Goal: Task Accomplishment & Management: Complete application form

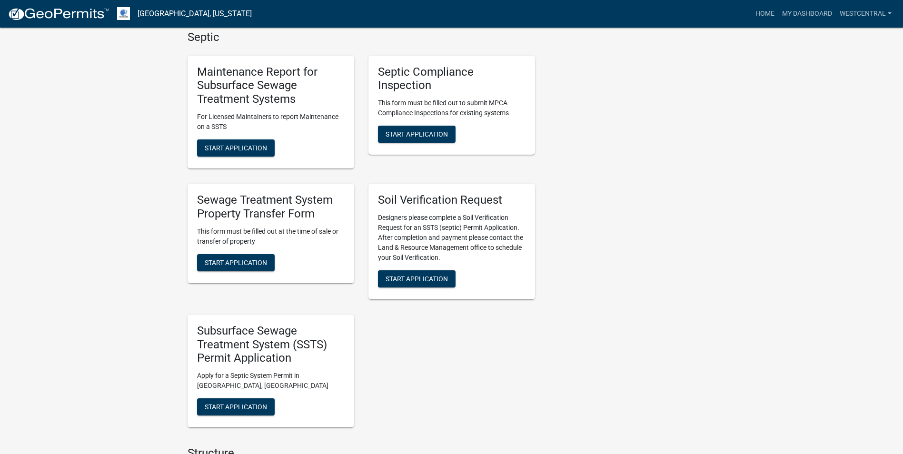
scroll to position [429, 0]
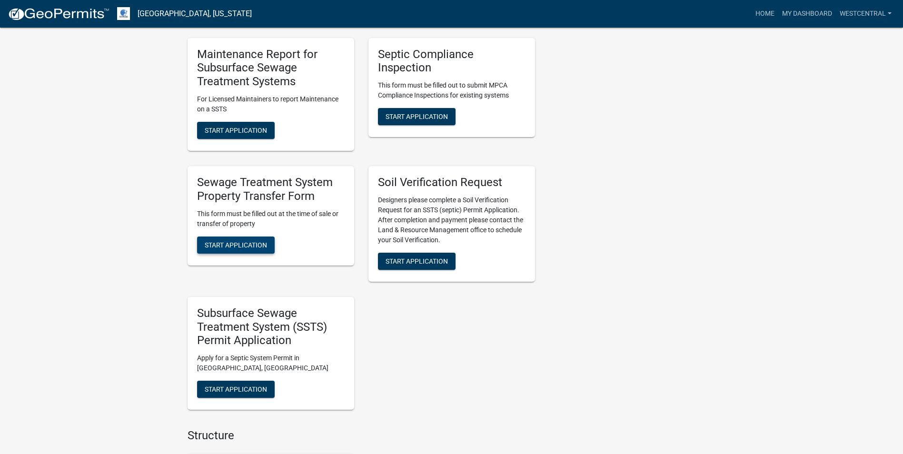
click at [220, 251] on button "Start Application" at bounding box center [236, 245] width 78 height 17
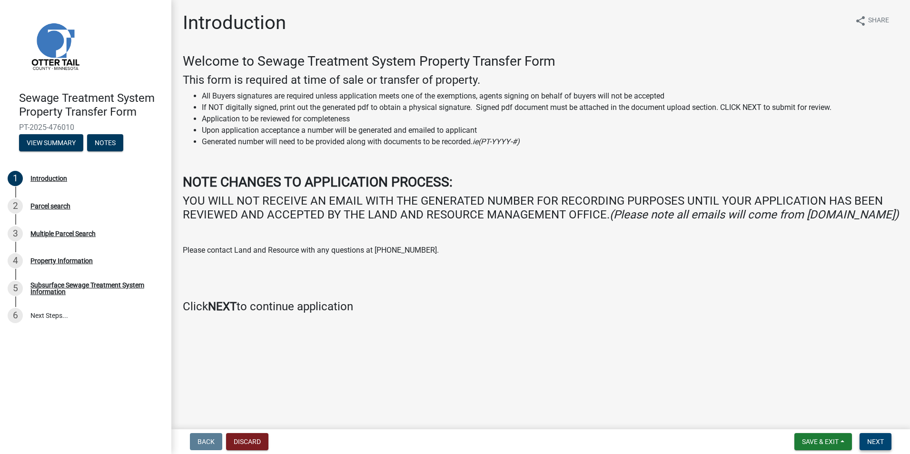
click at [875, 439] on span "Next" at bounding box center [876, 442] width 17 height 8
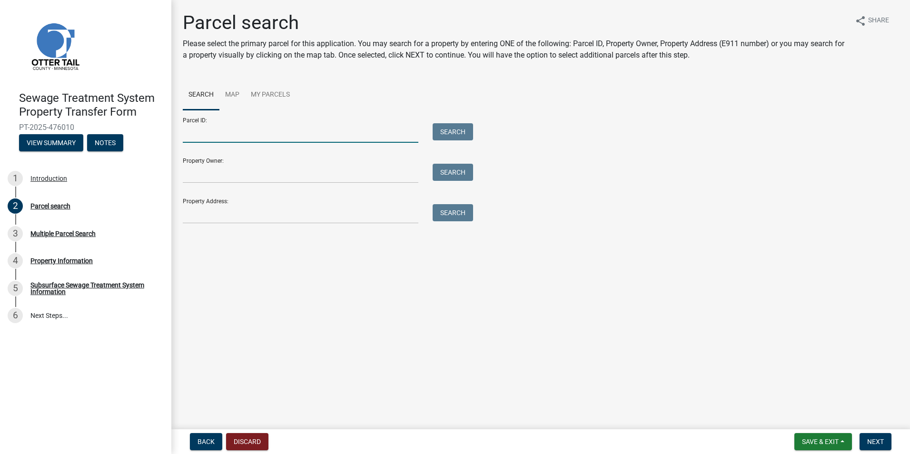
click at [193, 136] on input "Parcel ID:" at bounding box center [301, 133] width 236 height 20
type input "16000320183016"
click at [446, 136] on button "Search" at bounding box center [453, 131] width 40 height 17
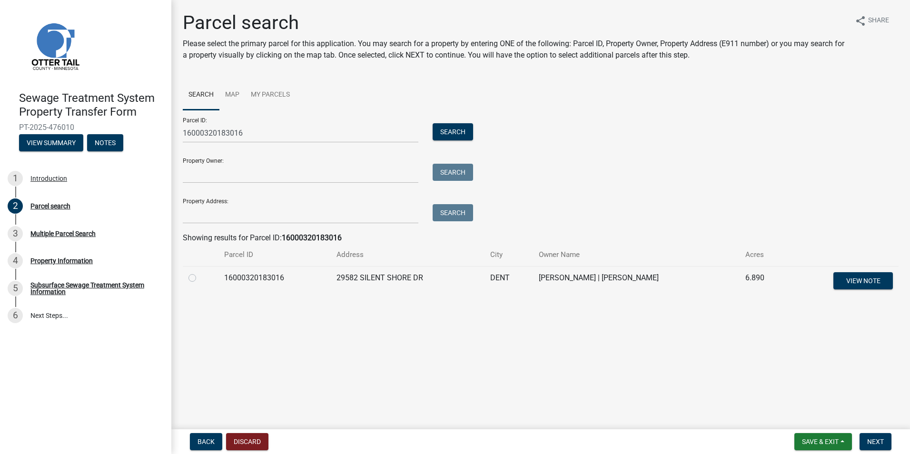
click at [200, 272] on label at bounding box center [200, 272] width 0 height 0
click at [200, 279] on input "radio" at bounding box center [203, 275] width 6 height 6
radio input "true"
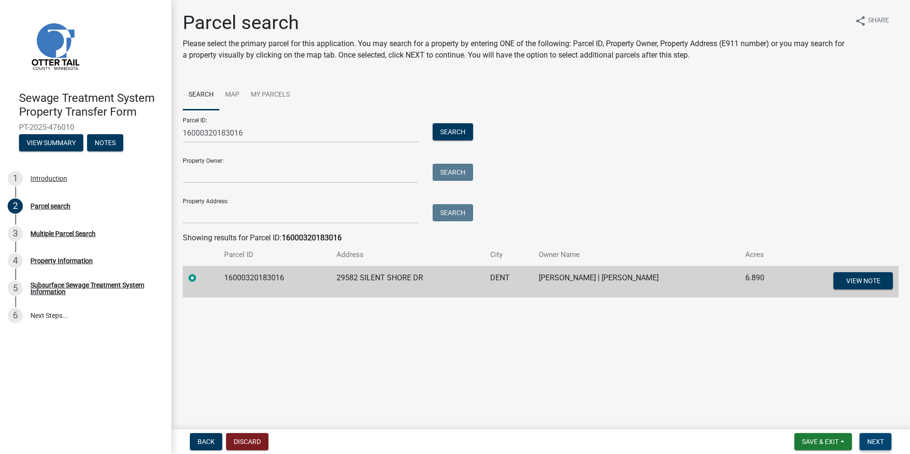
click at [888, 438] on button "Next" at bounding box center [876, 441] width 32 height 17
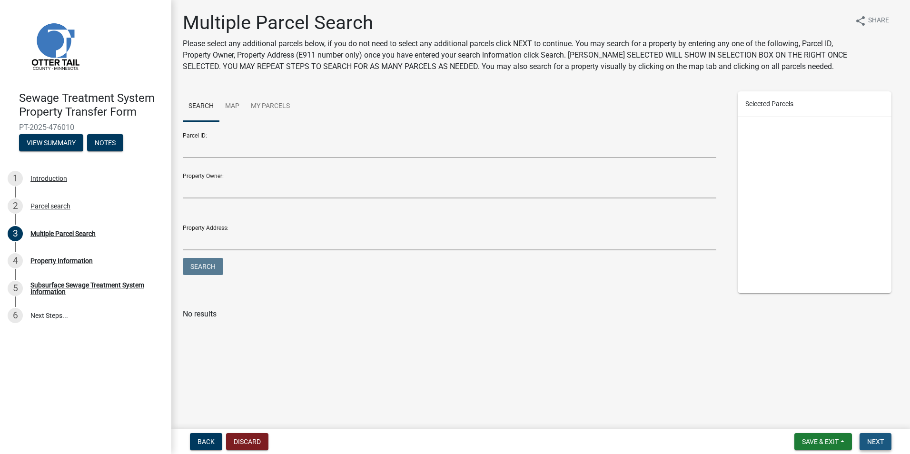
click at [881, 441] on span "Next" at bounding box center [876, 442] width 17 height 8
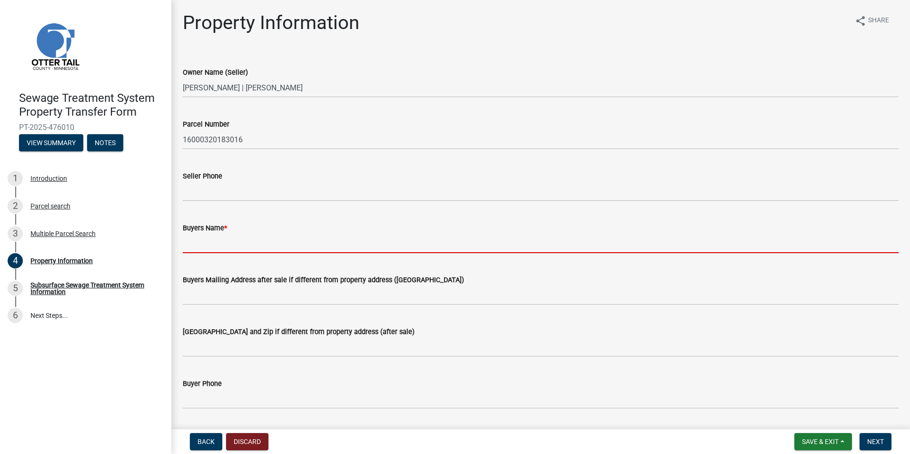
click at [212, 248] on input "Buyers Name *" at bounding box center [541, 244] width 716 height 20
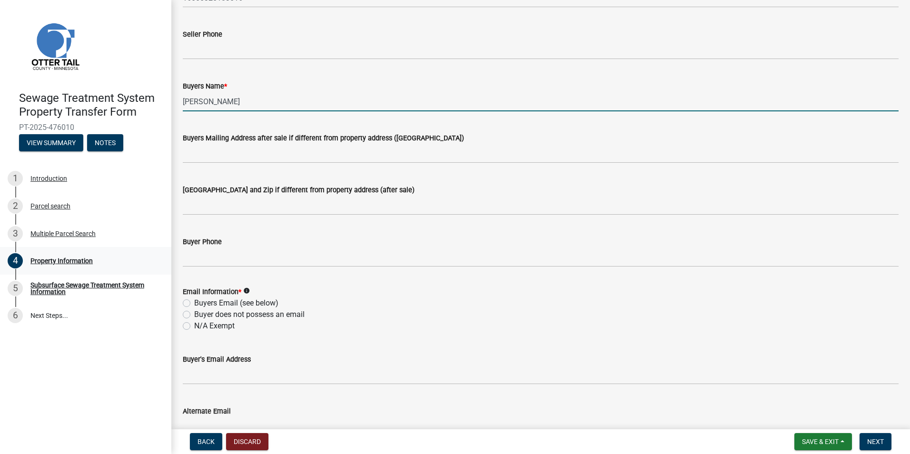
scroll to position [143, 0]
type input "[PERSON_NAME]"
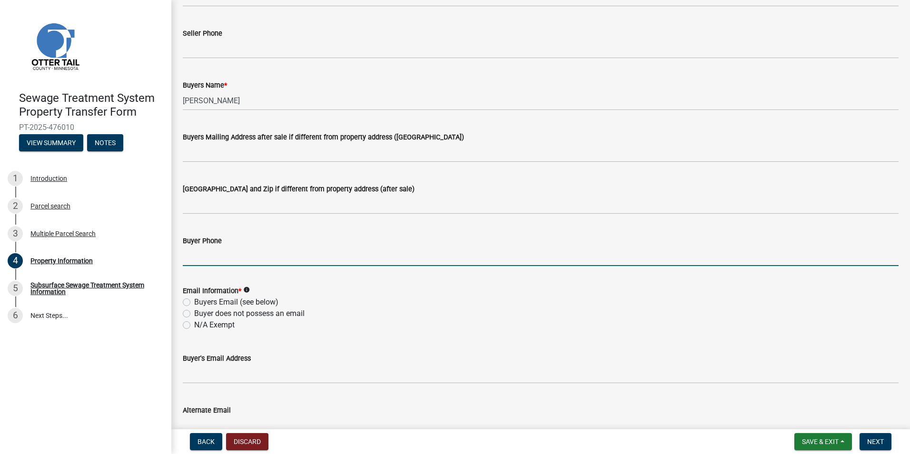
click at [190, 261] on input "Buyer Phone" at bounding box center [541, 257] width 716 height 20
type input "[PHONE_NUMBER]"
click at [194, 300] on label "Buyers Email (see below)" at bounding box center [236, 302] width 84 height 11
click at [194, 300] on input "Buyers Email (see below)" at bounding box center [197, 300] width 6 height 6
radio input "true"
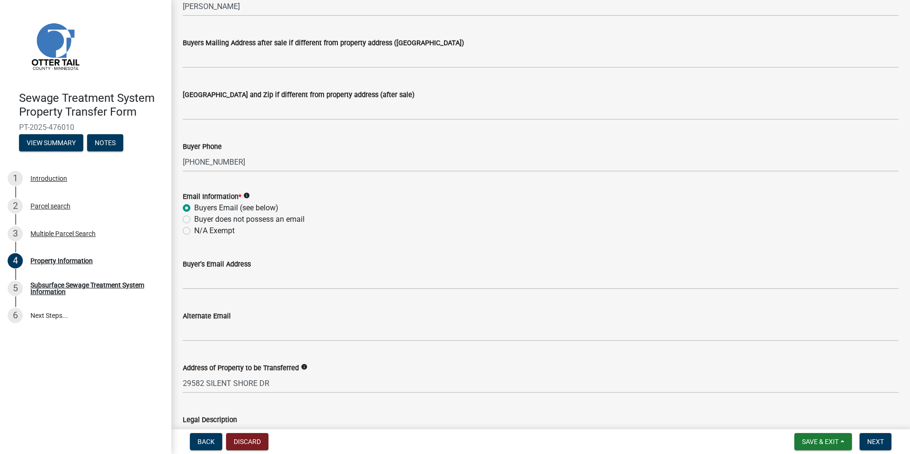
scroll to position [238, 0]
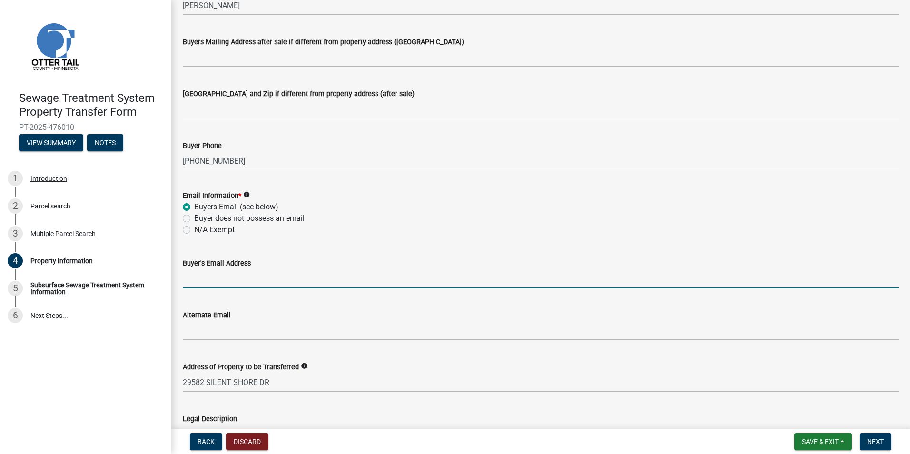
click at [208, 283] on input "Buyer's Email Address" at bounding box center [541, 279] width 716 height 20
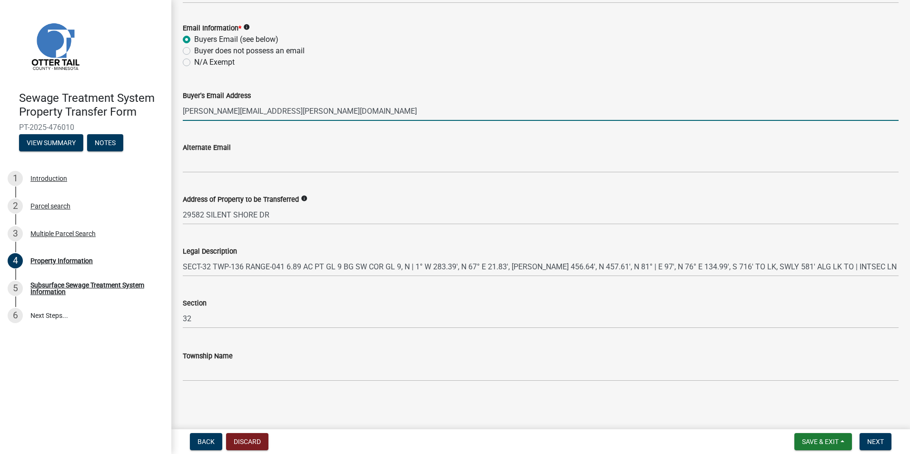
scroll to position [406, 0]
type input "[PERSON_NAME][EMAIL_ADDRESS][PERSON_NAME][DOMAIN_NAME]"
click at [875, 440] on span "Next" at bounding box center [876, 442] width 17 height 8
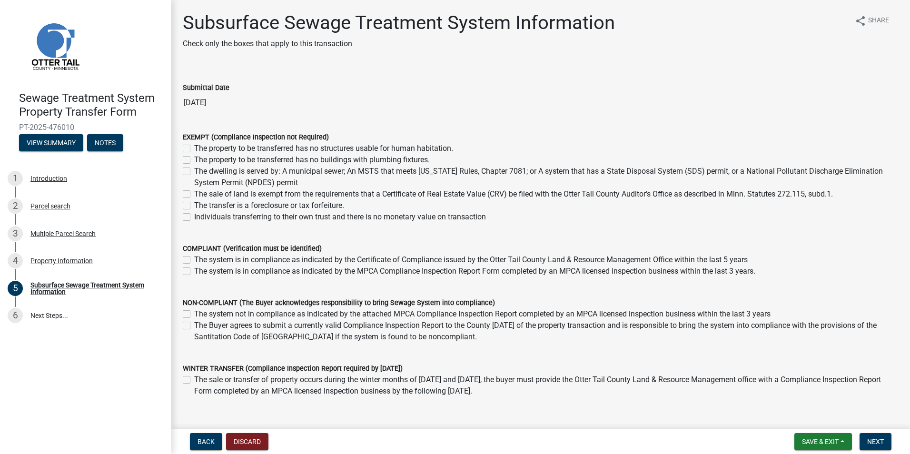
click at [194, 271] on label "The system is in compliance as indicated by the MPCA Compliance Inspection Repo…" at bounding box center [474, 271] width 561 height 11
click at [194, 271] on input "The system is in compliance as indicated by the MPCA Compliance Inspection Repo…" at bounding box center [197, 269] width 6 height 6
checkbox input "true"
checkbox input "false"
checkbox input "true"
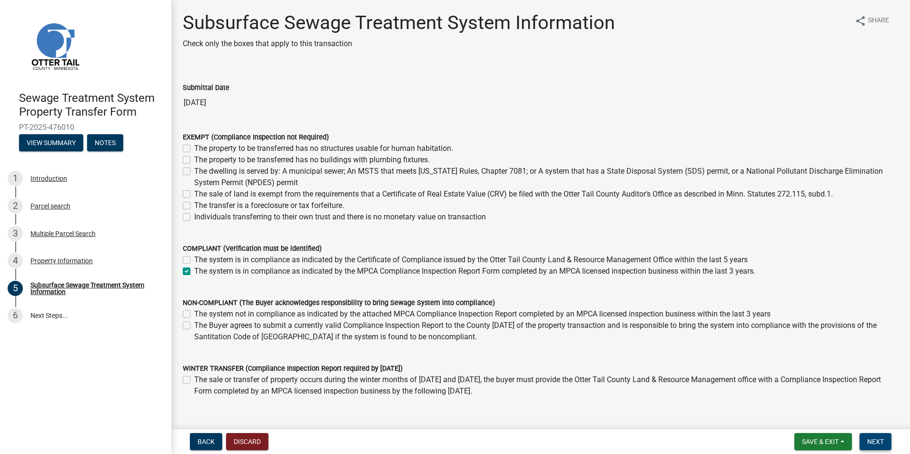
click at [874, 439] on span "Next" at bounding box center [876, 442] width 17 height 8
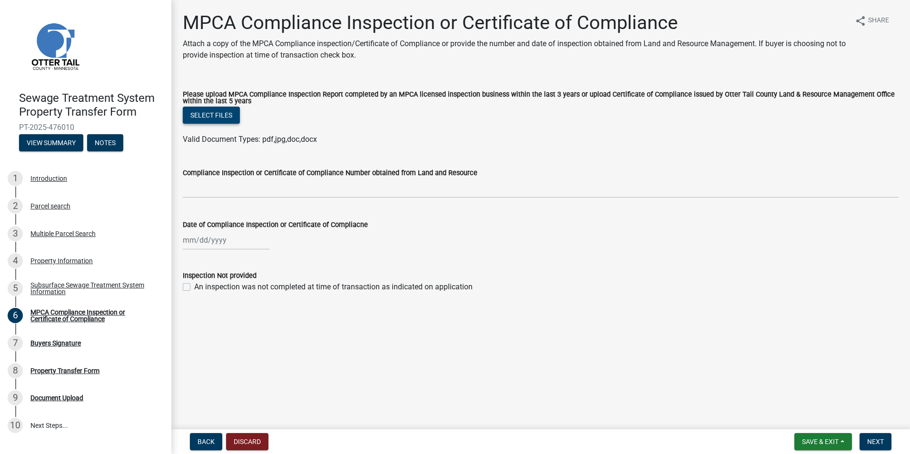
click at [206, 112] on button "Select files" at bounding box center [211, 115] width 57 height 17
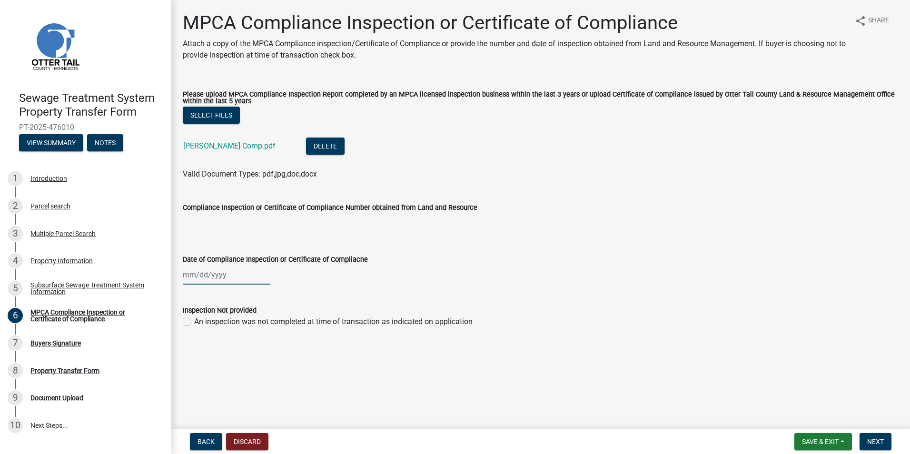
click at [197, 277] on div at bounding box center [226, 275] width 87 height 20
select select "9"
select select "2025"
click at [193, 299] on button "Previous month" at bounding box center [192, 295] width 11 height 15
click at [193, 297] on span "Previous month" at bounding box center [192, 294] width 7 height 7
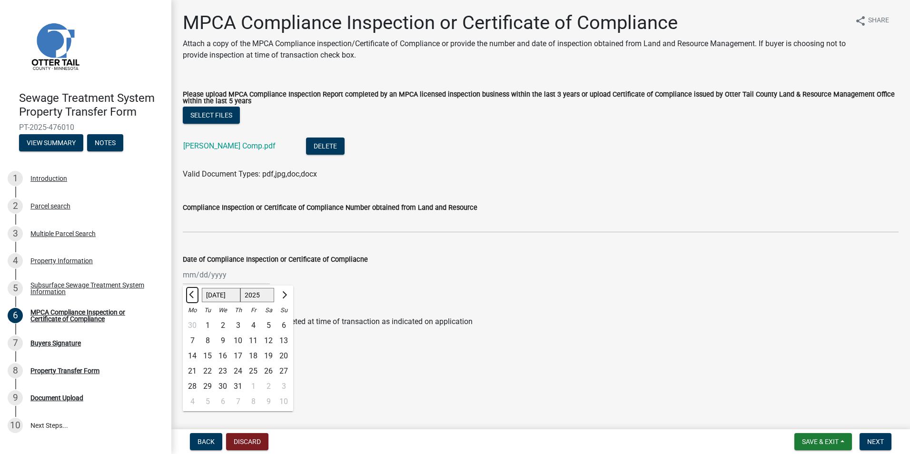
click at [193, 297] on span "Previous month" at bounding box center [192, 294] width 7 height 7
click at [192, 297] on span "Previous month" at bounding box center [192, 294] width 7 height 7
select select "4"
click at [223, 372] on div "23" at bounding box center [222, 371] width 15 height 15
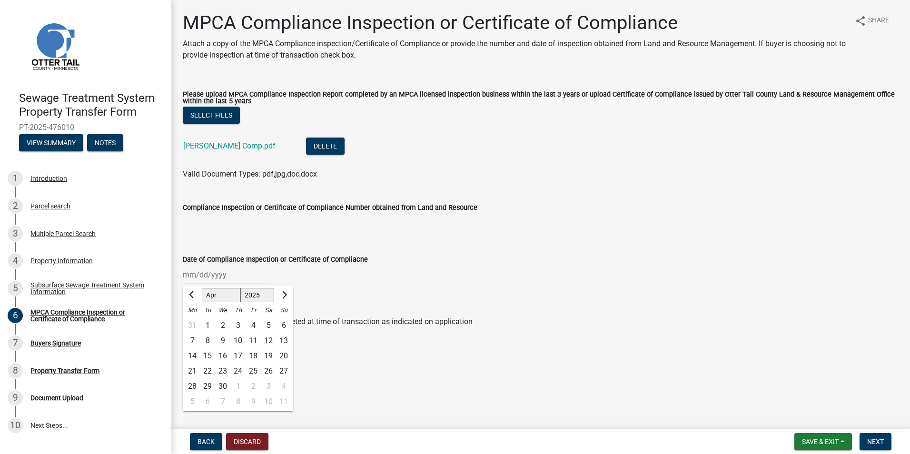
type input "[DATE]"
click at [874, 440] on span "Next" at bounding box center [876, 442] width 17 height 8
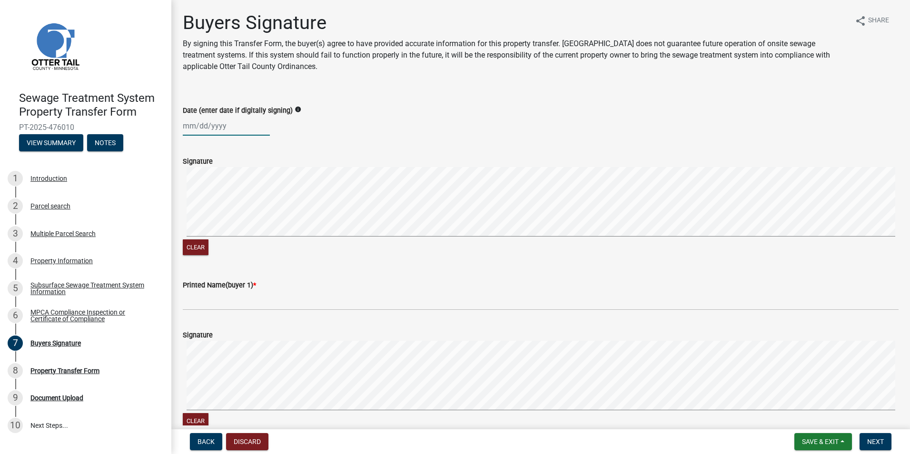
click at [193, 124] on div at bounding box center [226, 126] width 87 height 20
select select "9"
select select "2025"
click at [222, 193] on div "10" at bounding box center [222, 191] width 15 height 15
type input "[DATE]"
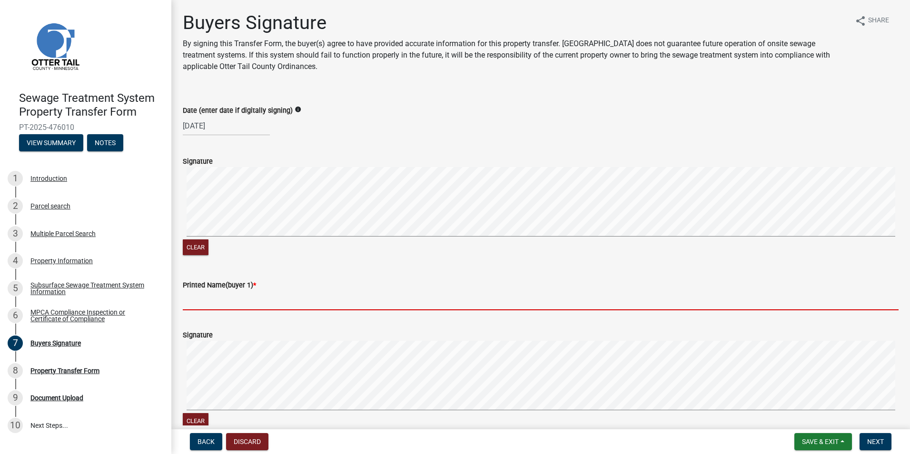
click at [215, 304] on input "Printed Name(buyer 1) *" at bounding box center [541, 301] width 716 height 20
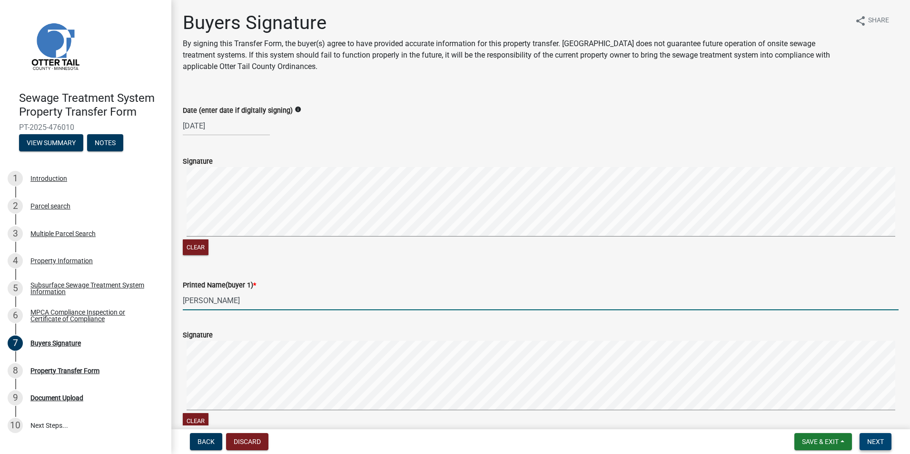
type input "[PERSON_NAME]"
click at [884, 444] on span "Next" at bounding box center [876, 442] width 17 height 8
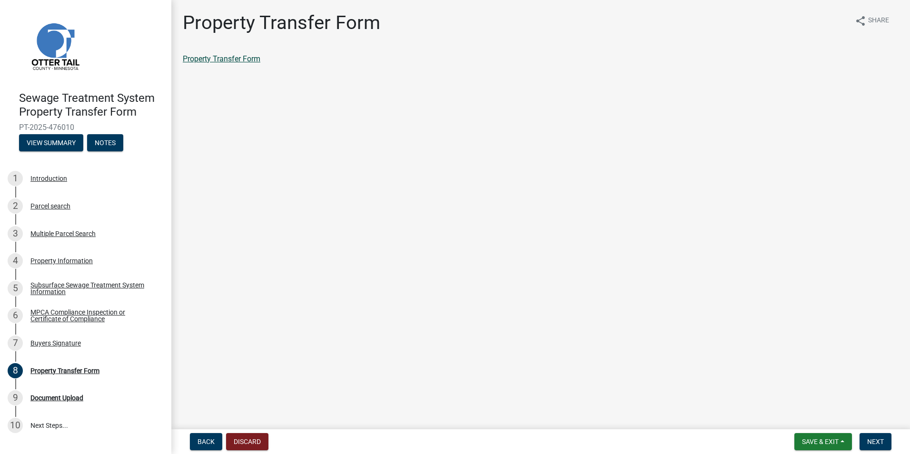
click at [256, 57] on link "Property Transfer Form" at bounding box center [222, 58] width 78 height 9
click at [830, 436] on button "Save & Exit" at bounding box center [824, 441] width 58 height 17
click at [793, 417] on button "Save & Exit" at bounding box center [814, 417] width 76 height 23
